Goal: Transaction & Acquisition: Purchase product/service

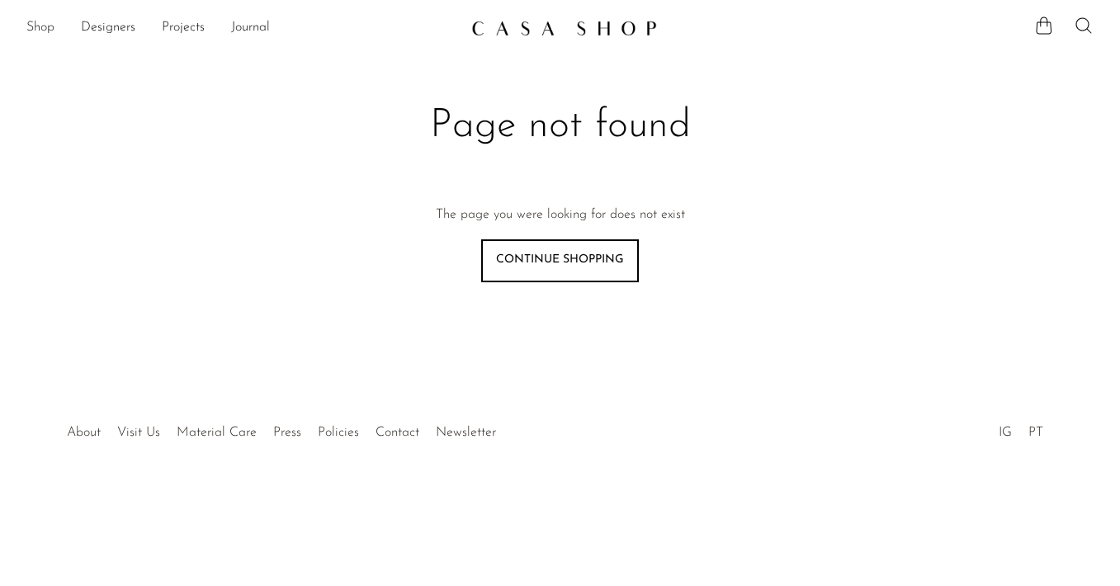
click at [40, 30] on link "Shop" at bounding box center [40, 27] width 28 height 21
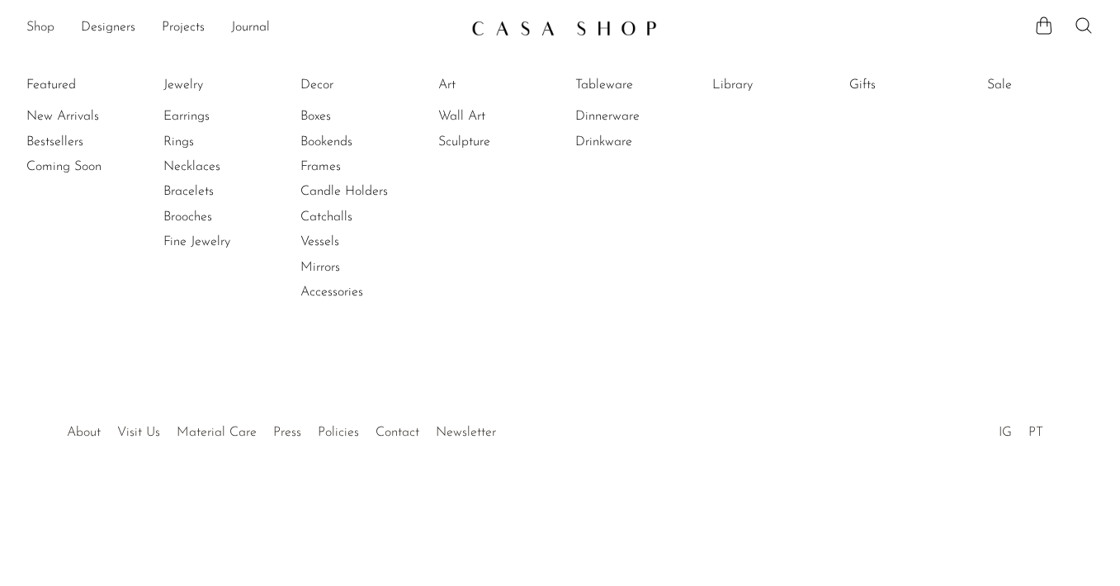
click at [40, 30] on link "Shop" at bounding box center [40, 27] width 28 height 21
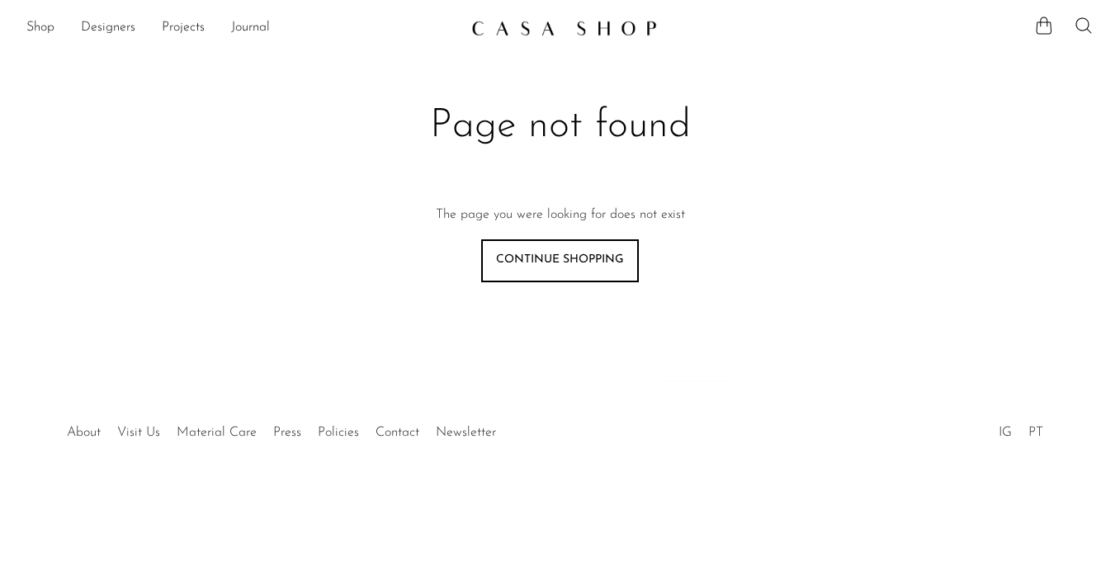
click at [522, 28] on img at bounding box center [564, 28] width 186 height 17
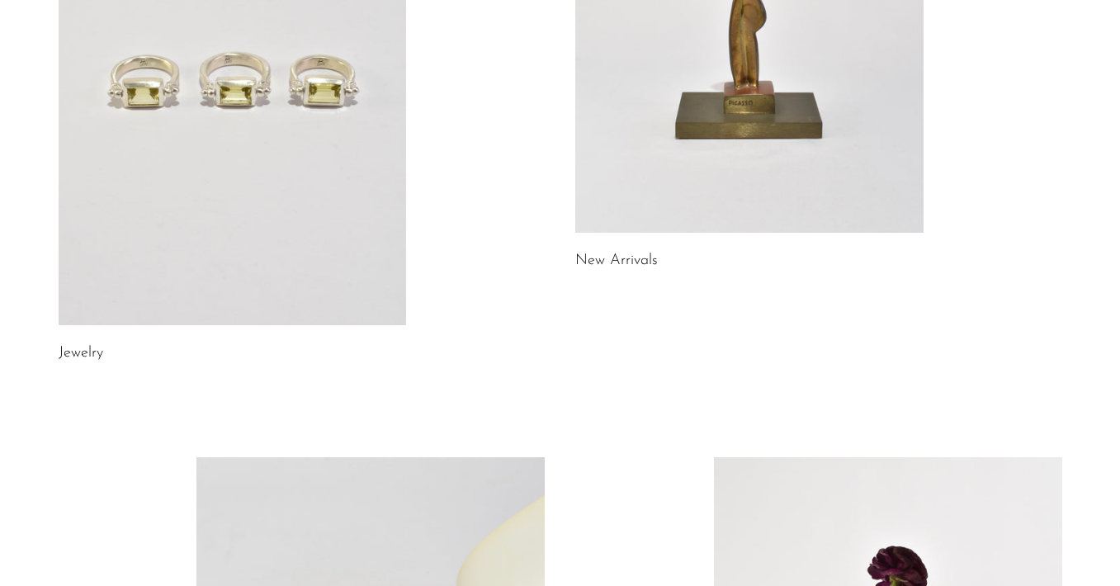
click at [239, 226] on link at bounding box center [233, 81] width 348 height 488
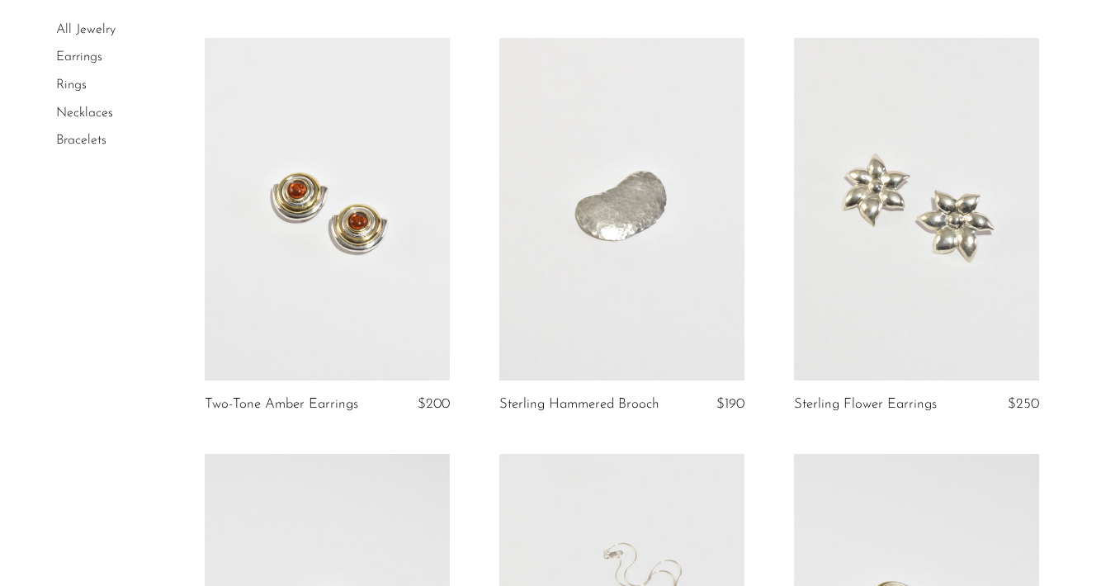
scroll to position [945, 0]
